Goal: Download file/media

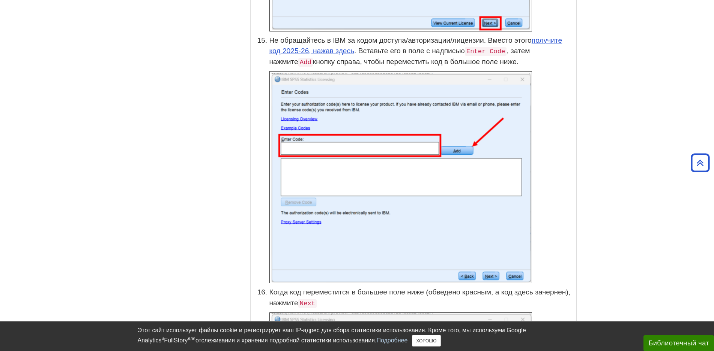
scroll to position [2127, 0]
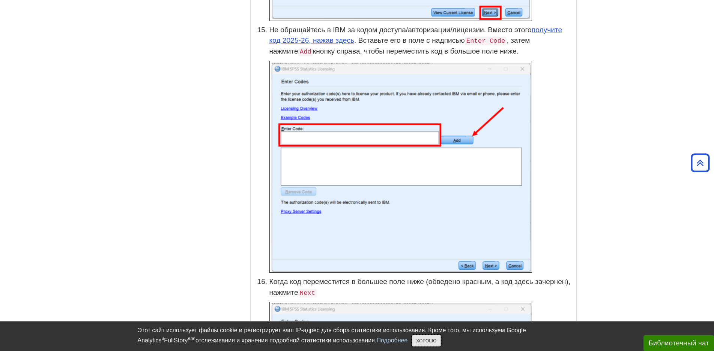
click at [416, 340] on font "ХОРОШО" at bounding box center [426, 341] width 20 height 5
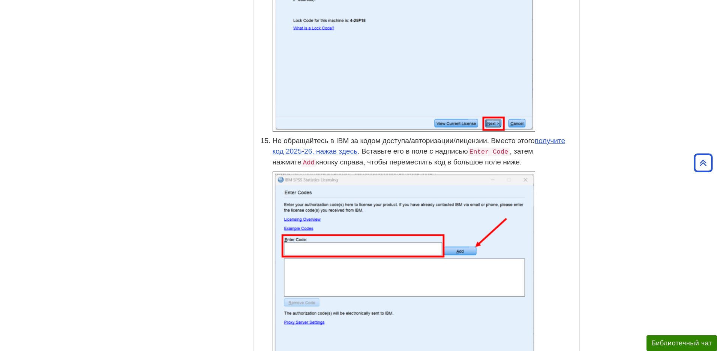
scroll to position [2015, 0]
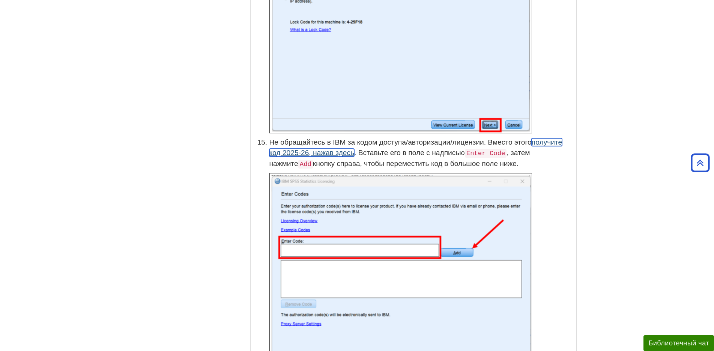
click at [311, 151] on font "получите код 2025-26, нажав здесь" at bounding box center [415, 147] width 293 height 19
click at [205, 142] on div "Меню Минитаб Руководство по Десмосу SPSS 31 Руководство MathGV Получить помощь …" at bounding box center [360, 43] width 450 height 3926
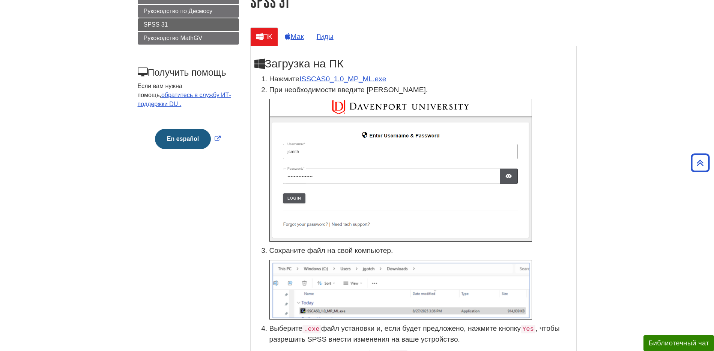
scroll to position [0, 0]
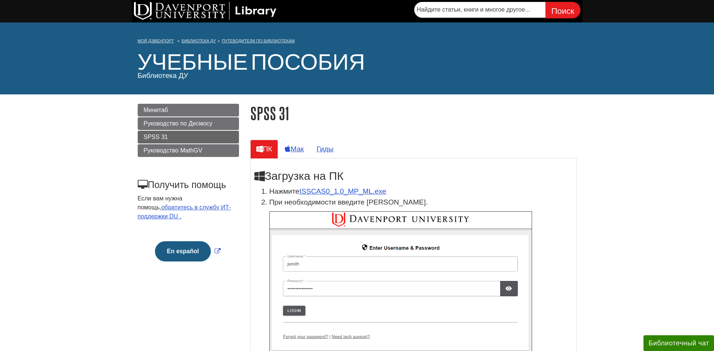
drag, startPoint x: 591, startPoint y: 175, endPoint x: 653, endPoint y: 114, distance: 87.8
drag, startPoint x: 601, startPoint y: 145, endPoint x: 566, endPoint y: 186, distance: 53.8
click at [566, 186] on li "Нажмите ISSCAS0_1.0_MP_ML.exe" at bounding box center [420, 191] width 303 height 11
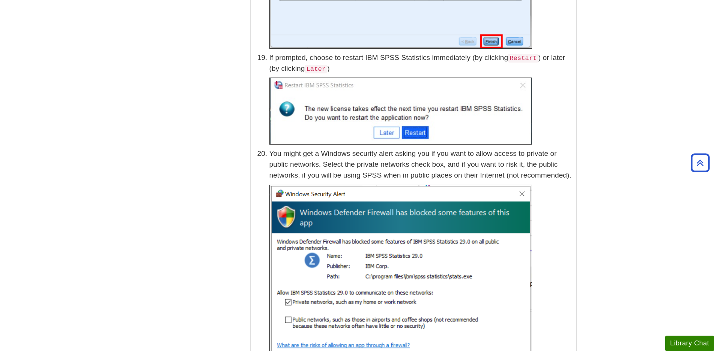
scroll to position [2887, 0]
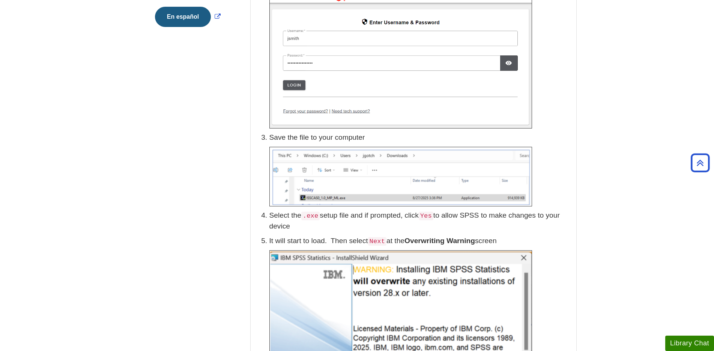
scroll to position [0, 0]
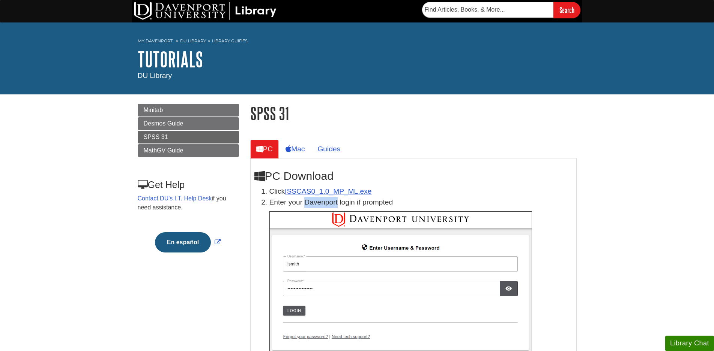
drag, startPoint x: 305, startPoint y: 202, endPoint x: 338, endPoint y: 202, distance: 33.0
click at [338, 202] on p "Enter your Davenport login if prompted" at bounding box center [420, 202] width 303 height 11
drag, startPoint x: 305, startPoint y: 202, endPoint x: 354, endPoint y: 205, distance: 49.6
click at [354, 205] on p "Enter your Davenport login if prompted" at bounding box center [420, 202] width 303 height 11
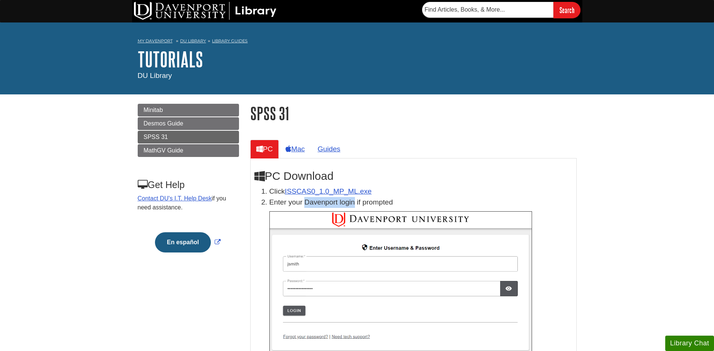
copy p "[PERSON_NAME] login"
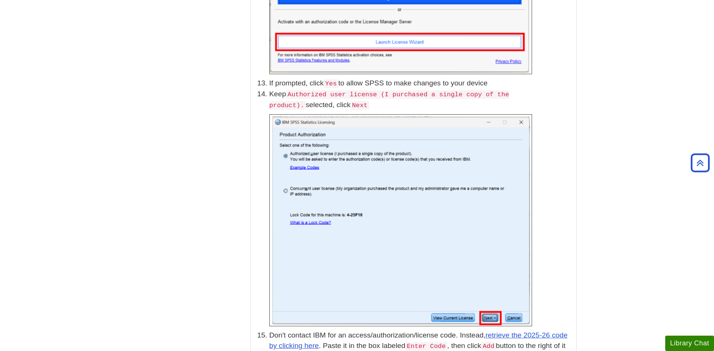
scroll to position [1950, 0]
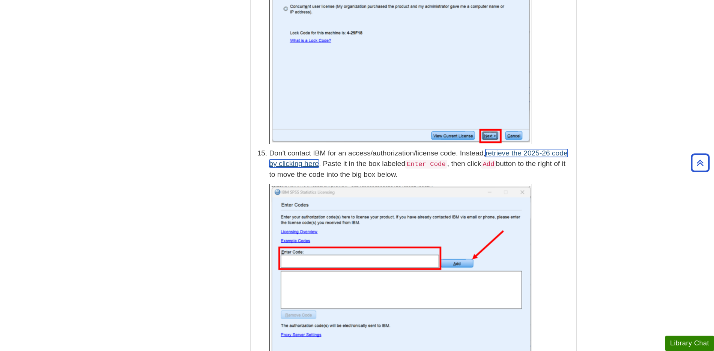
click at [522, 149] on link "retrieve the 2025-26 code by clicking here" at bounding box center [418, 158] width 298 height 19
